Goal: Transaction & Acquisition: Purchase product/service

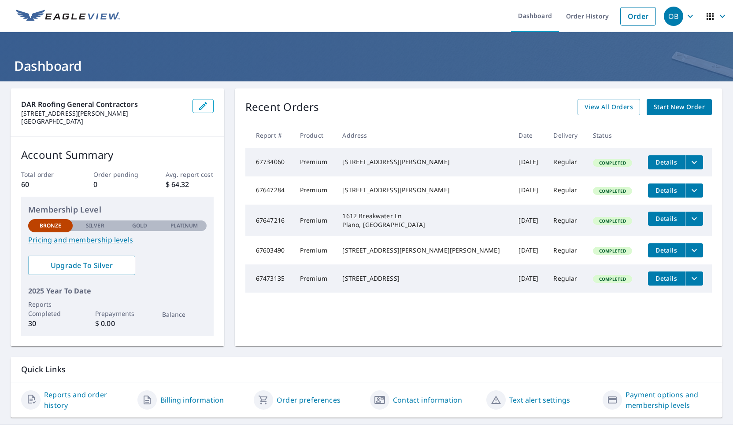
click at [663, 106] on span "Start New Order" at bounding box center [678, 107] width 51 height 11
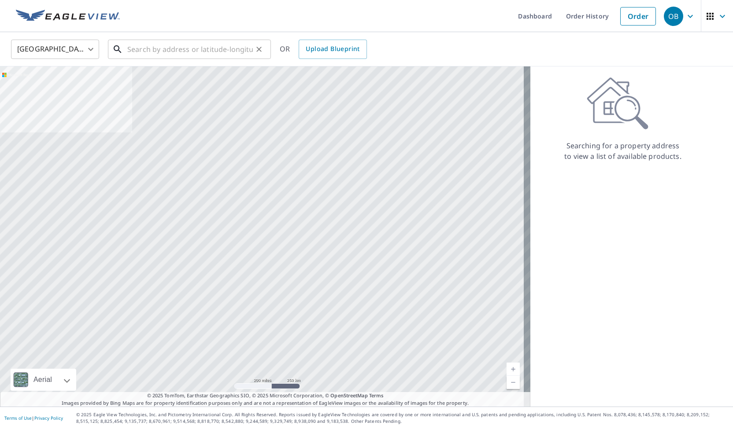
click at [194, 57] on input "text" at bounding box center [189, 49] width 125 height 25
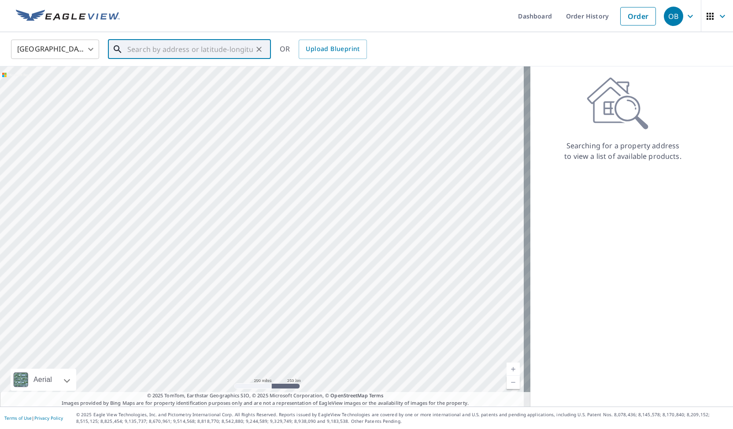
click at [191, 51] on input "text" at bounding box center [189, 49] width 125 height 25
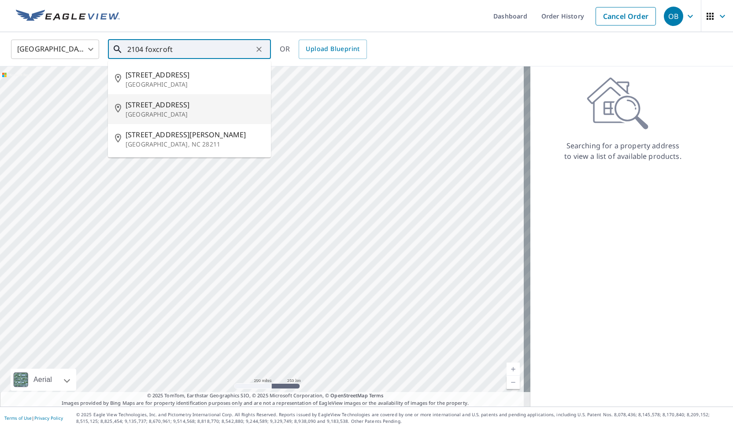
click at [178, 117] on p "Arlington, TX 76014" at bounding box center [194, 114] width 138 height 9
type input "2104 Foxcroft Ln Arlington, TX 76014"
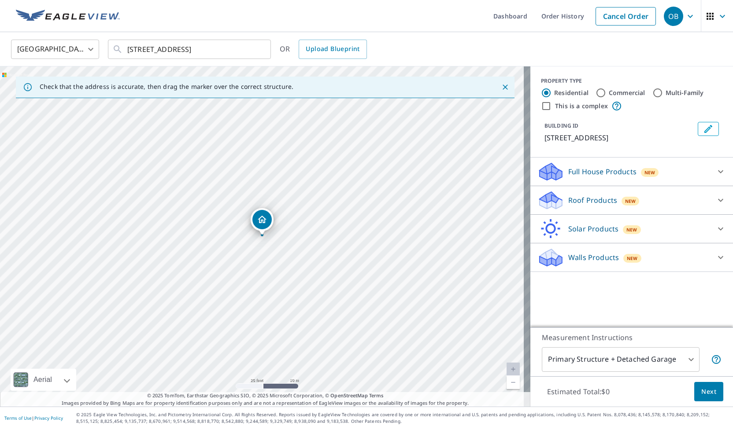
click at [663, 354] on body "OB OB Dashboard Order History Cancel Order OB United States US ​ 2104 Foxcroft …" at bounding box center [366, 214] width 733 height 429
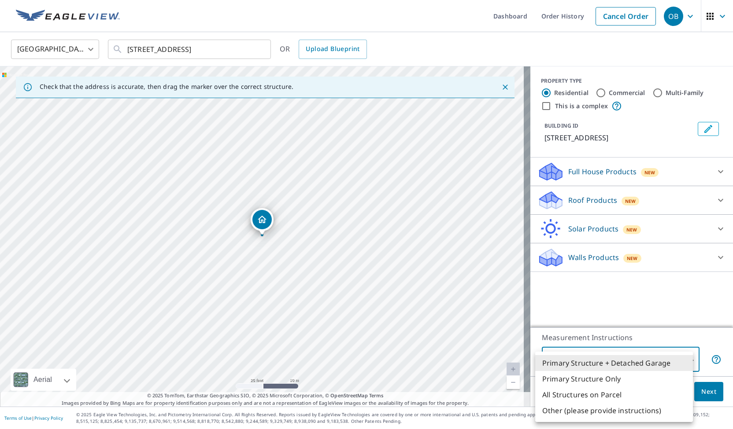
click at [662, 321] on div at bounding box center [366, 214] width 733 height 429
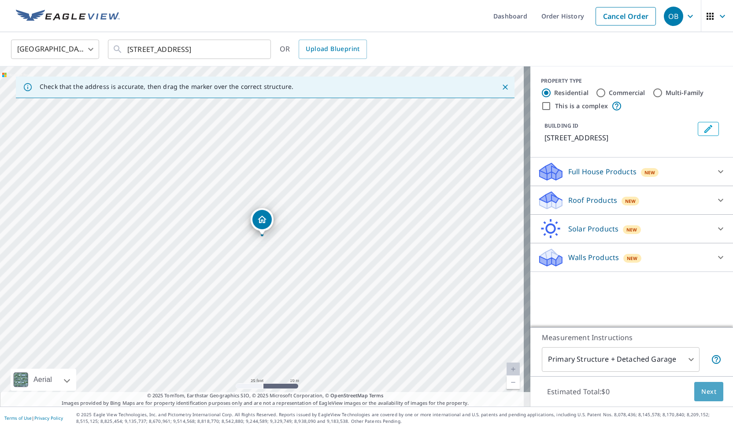
click at [710, 394] on button "Next" at bounding box center [708, 392] width 29 height 20
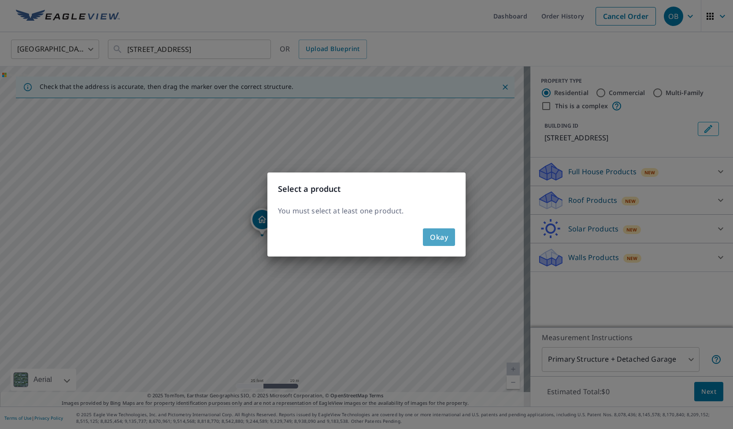
click at [433, 239] on span "Okay" at bounding box center [439, 237] width 18 height 12
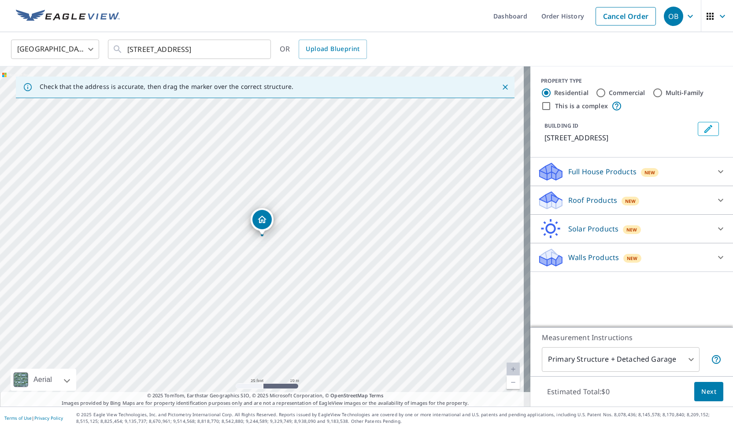
click at [603, 173] on p "Full House Products" at bounding box center [602, 171] width 68 height 11
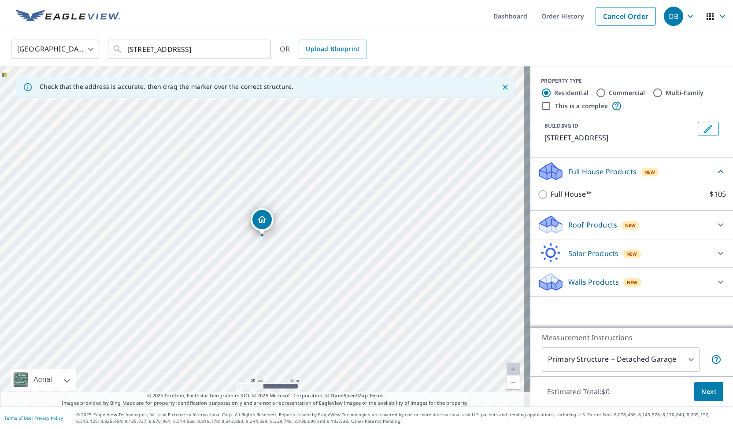
click at [603, 173] on p "Full House Products" at bounding box center [602, 171] width 68 height 11
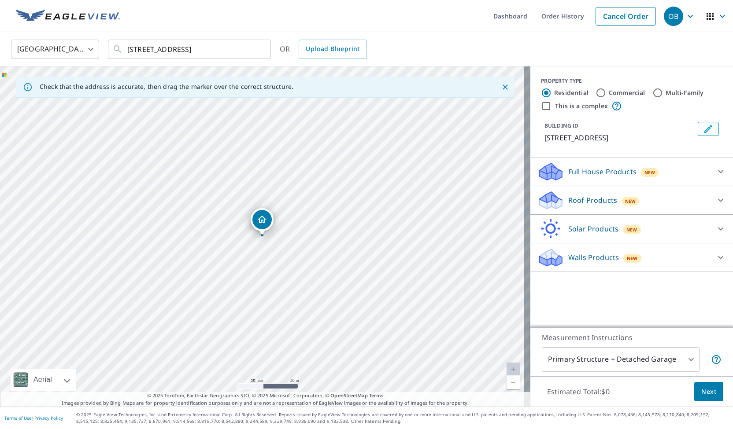
click at [600, 196] on p "Roof Products" at bounding box center [592, 200] width 49 height 11
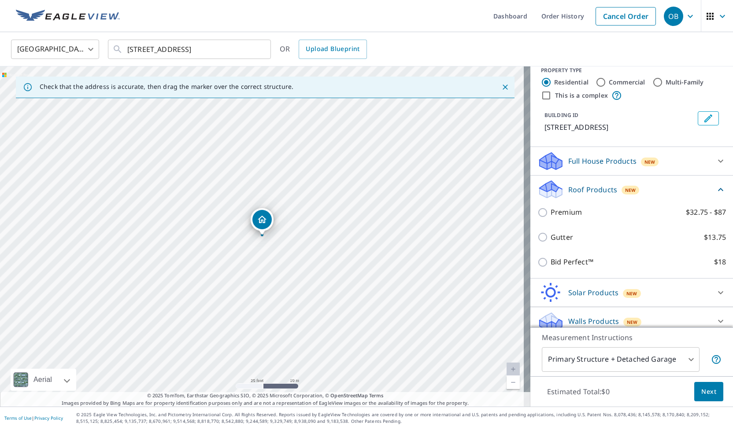
scroll to position [18, 0]
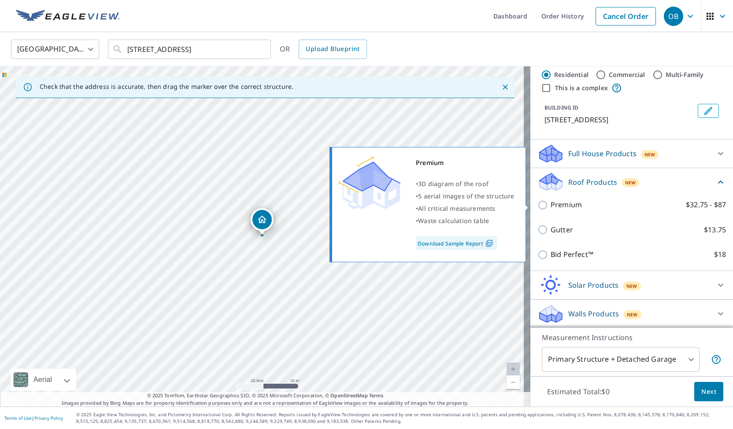
click at [537, 206] on input "Premium $32.75 - $87" at bounding box center [543, 205] width 13 height 11
checkbox input "true"
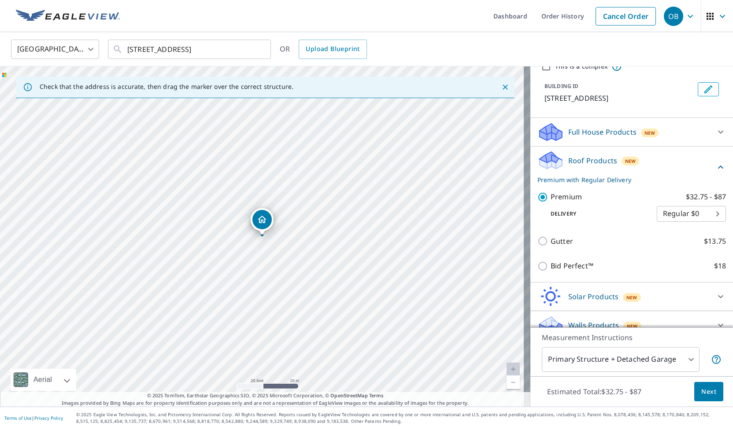
scroll to position [51, 0]
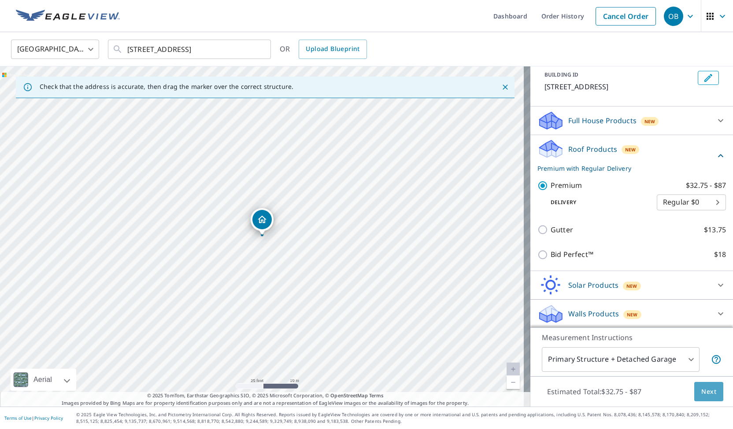
click at [702, 399] on button "Next" at bounding box center [708, 392] width 29 height 20
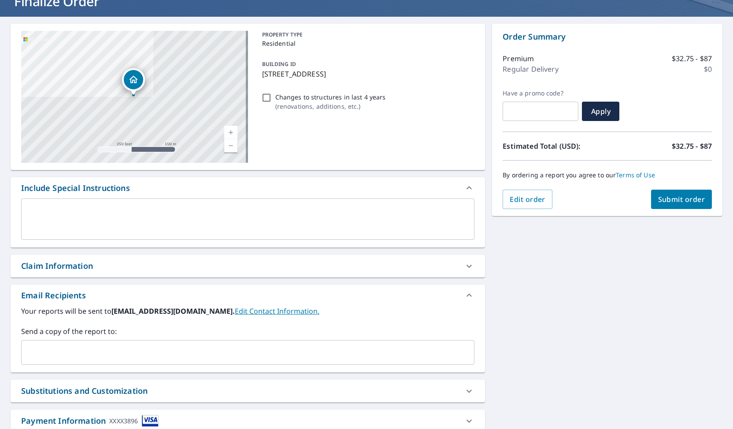
scroll to position [124, 0]
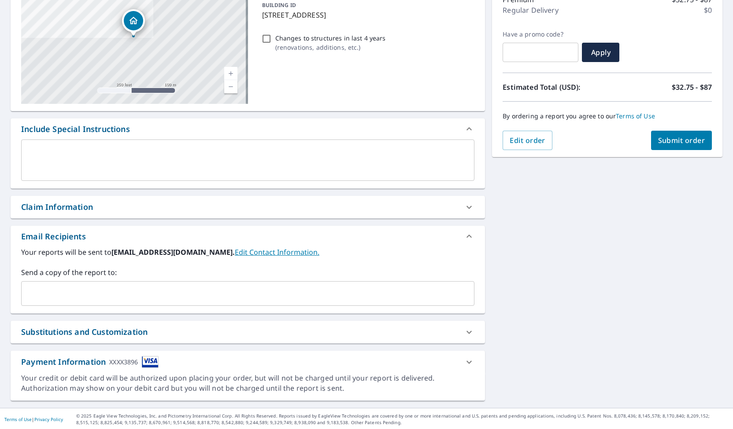
click at [178, 215] on div "Claim Information" at bounding box center [248, 207] width 474 height 22
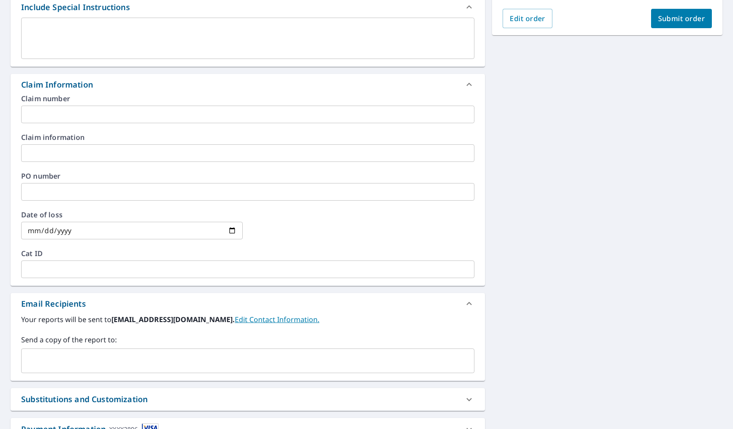
scroll to position [256, 0]
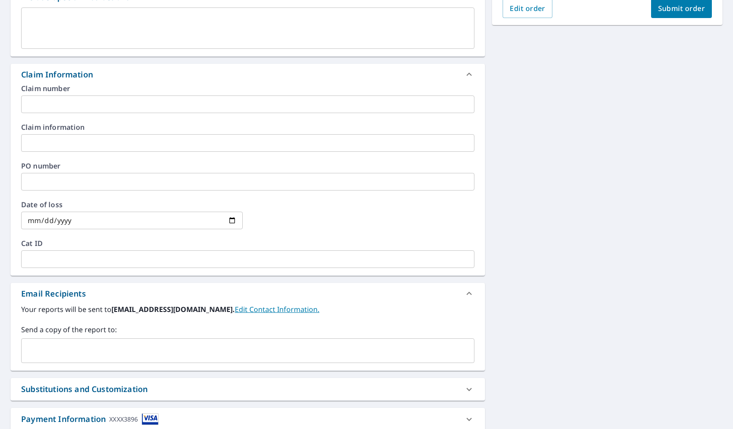
click at [151, 104] on input "text" at bounding box center [247, 105] width 453 height 18
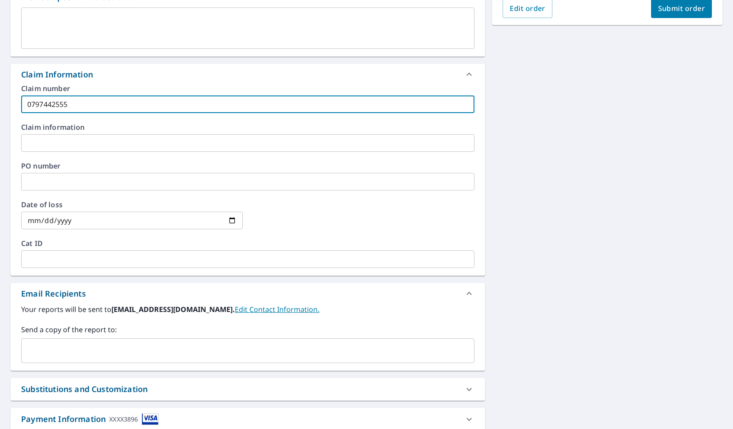
type input "0797442555"
click at [120, 178] on input "text" at bounding box center [247, 182] width 453 height 18
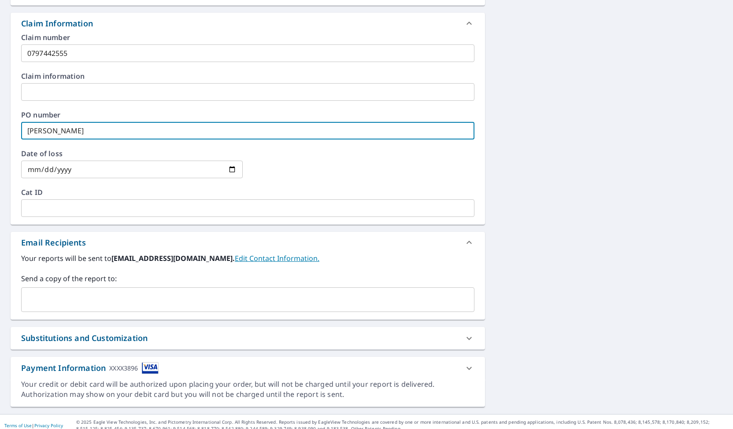
scroll to position [313, 0]
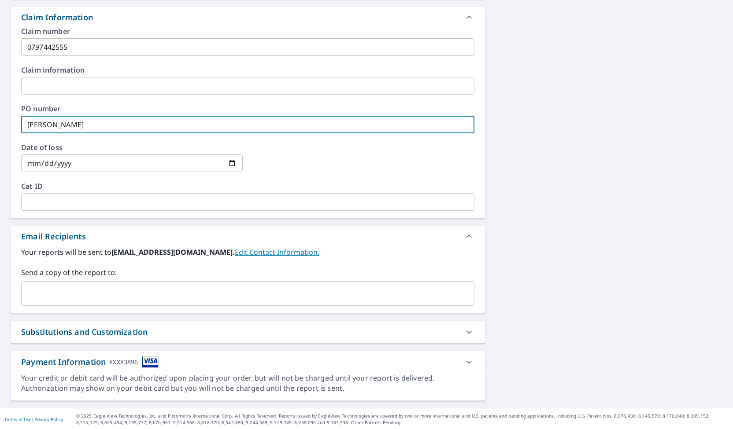
type input "Kenneth Johnson"
click at [144, 286] on input "text" at bounding box center [241, 293] width 432 height 17
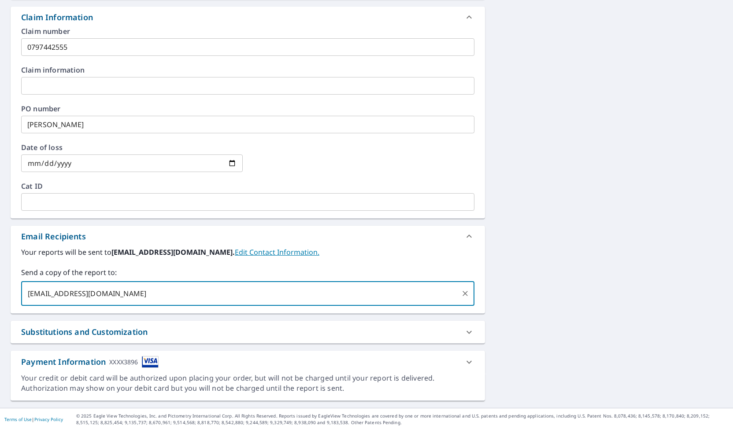
type input "oscar@darroofinggc.com"
click at [357, 262] on div "Your reports will be sent to admin@darroofinggc.com. Edit Contact Information. …" at bounding box center [247, 276] width 453 height 59
click at [313, 293] on input "text" at bounding box center [298, 293] width 317 height 17
type input "sanad@darroofinggc.com"
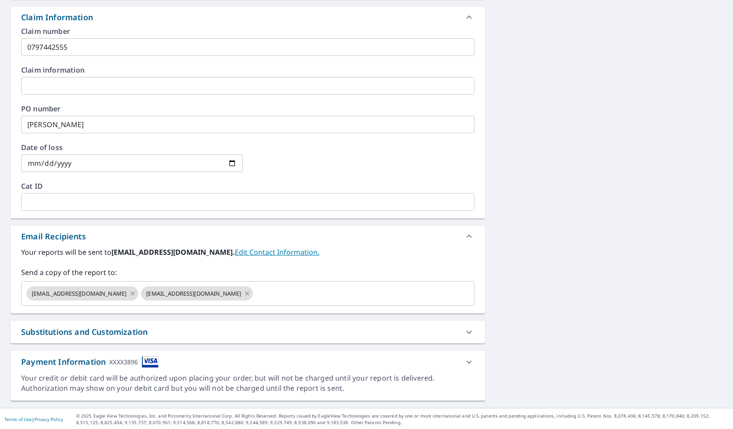
click at [527, 285] on div "2104 Foxcroft Ln Arlington, TX 76014 Aerial Road A standard road map Aerial A d…" at bounding box center [366, 88] width 733 height 640
click at [237, 335] on div "Substitutions and Customization" at bounding box center [239, 332] width 437 height 12
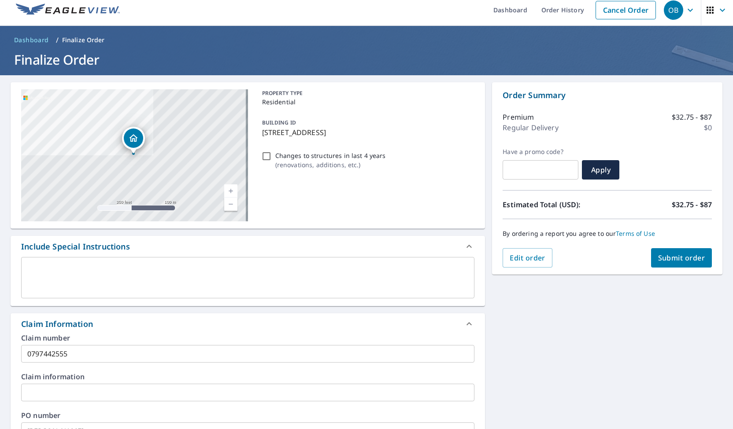
scroll to position [0, 0]
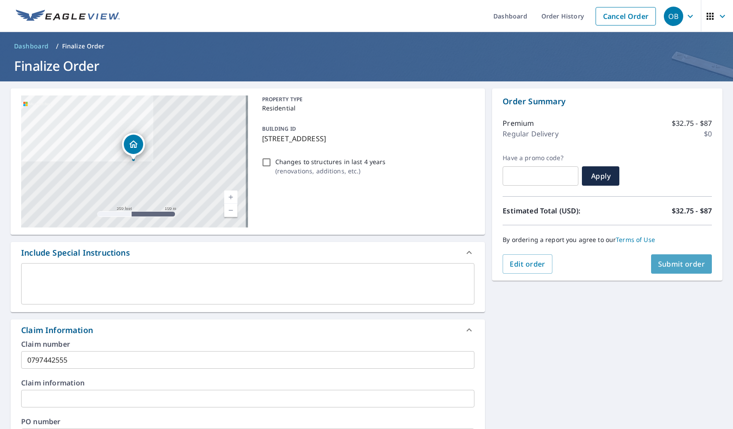
click at [682, 269] on button "Submit order" at bounding box center [681, 263] width 61 height 19
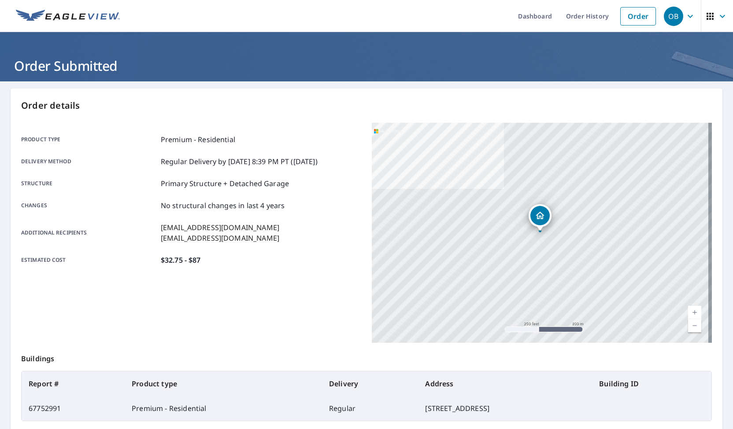
click at [708, 20] on icon "button" at bounding box center [709, 16] width 11 height 11
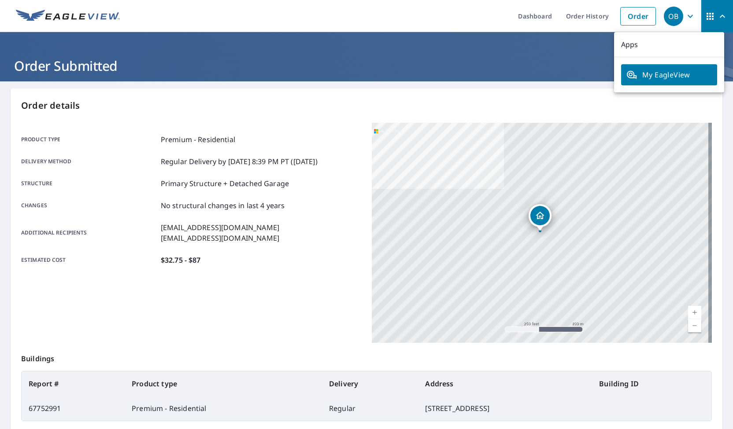
click at [673, 75] on span "My EagleView" at bounding box center [668, 75] width 85 height 11
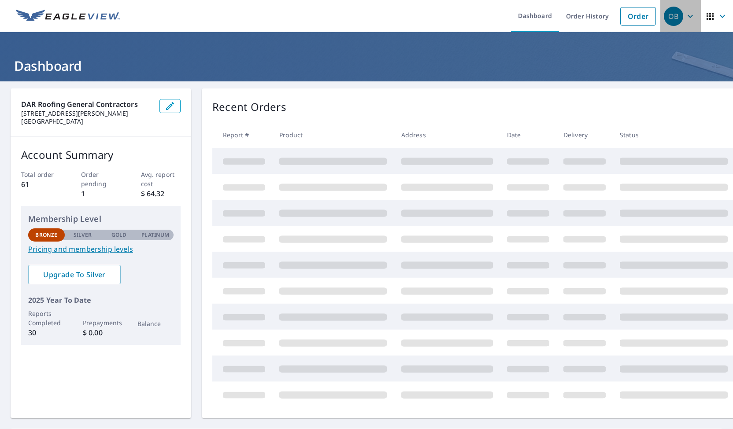
click at [685, 15] on icon "button" at bounding box center [690, 16] width 11 height 11
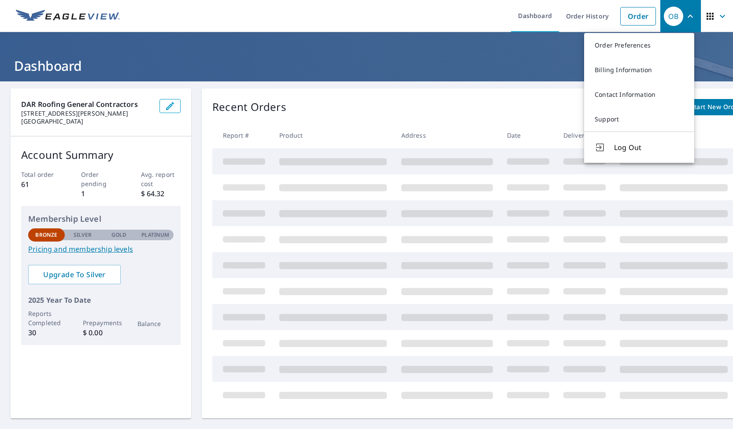
click at [704, 14] on icon "button" at bounding box center [709, 16] width 11 height 11
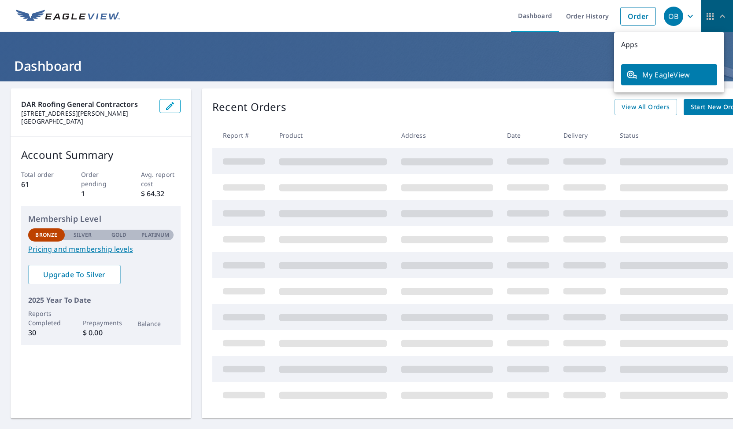
click at [705, 10] on span "button" at bounding box center [716, 16] width 25 height 21
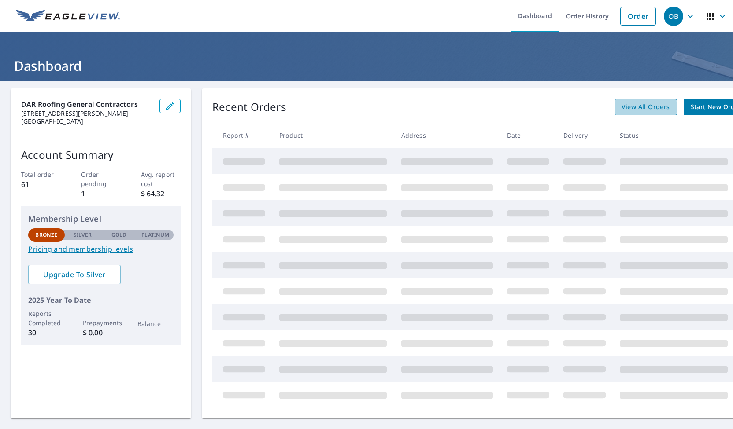
click at [643, 107] on span "View All Orders" at bounding box center [645, 107] width 48 height 11
